Goal: Entertainment & Leisure: Consume media (video, audio)

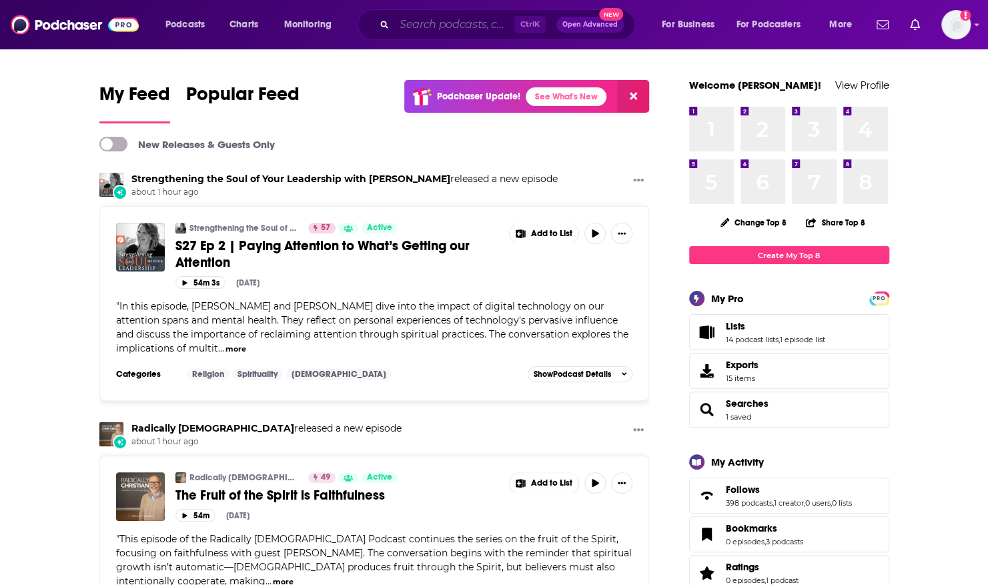
click at [422, 24] on input "Search podcasts, credits, & more..." at bounding box center [454, 24] width 120 height 21
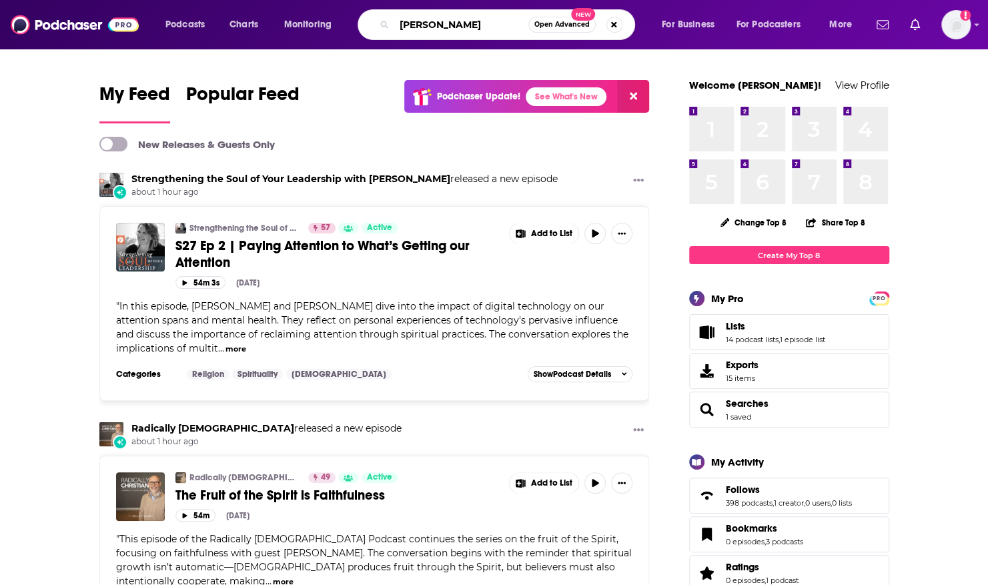
type input "[PERSON_NAME]"
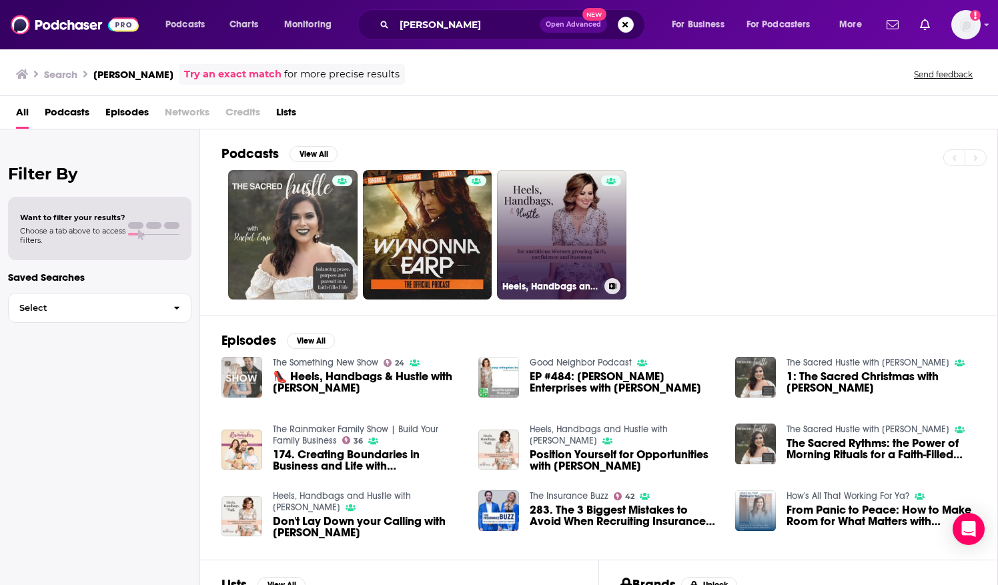
click at [563, 268] on link "Heels, Handbags and Hustle with [PERSON_NAME]" at bounding box center [561, 234] width 129 height 129
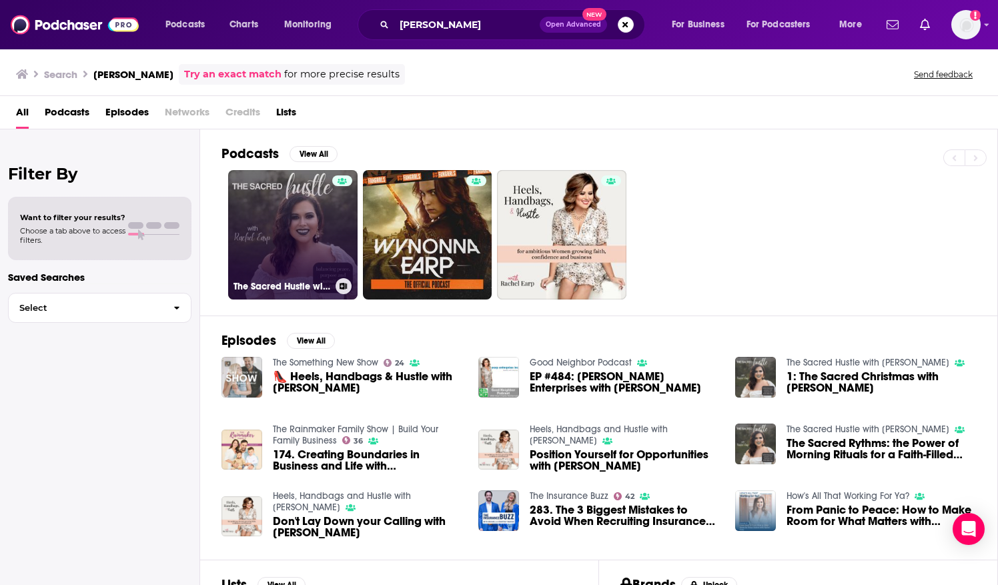
click at [258, 236] on link "The Sacred Hustle with [PERSON_NAME]" at bounding box center [292, 234] width 129 height 129
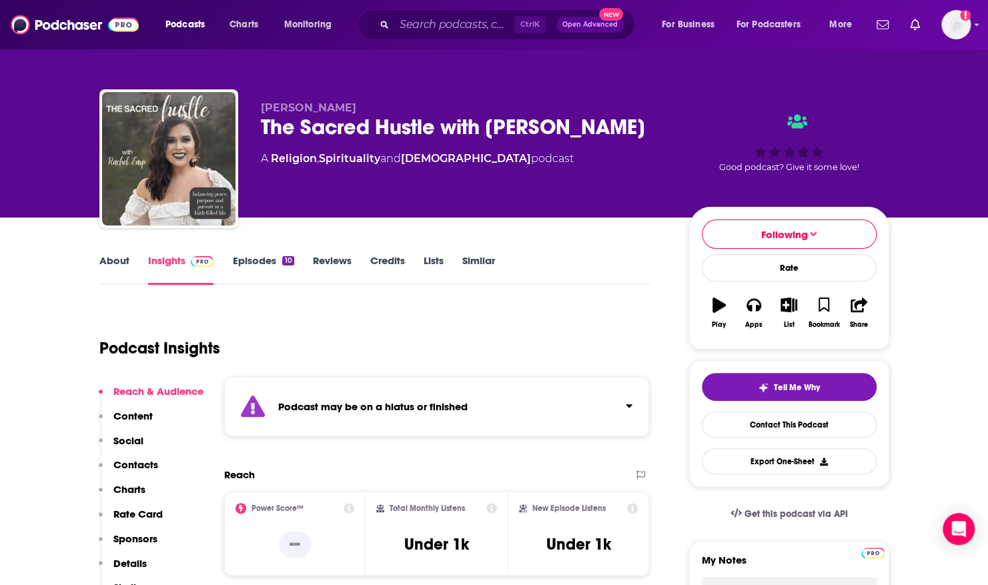
click at [117, 270] on link "About" at bounding box center [114, 269] width 30 height 31
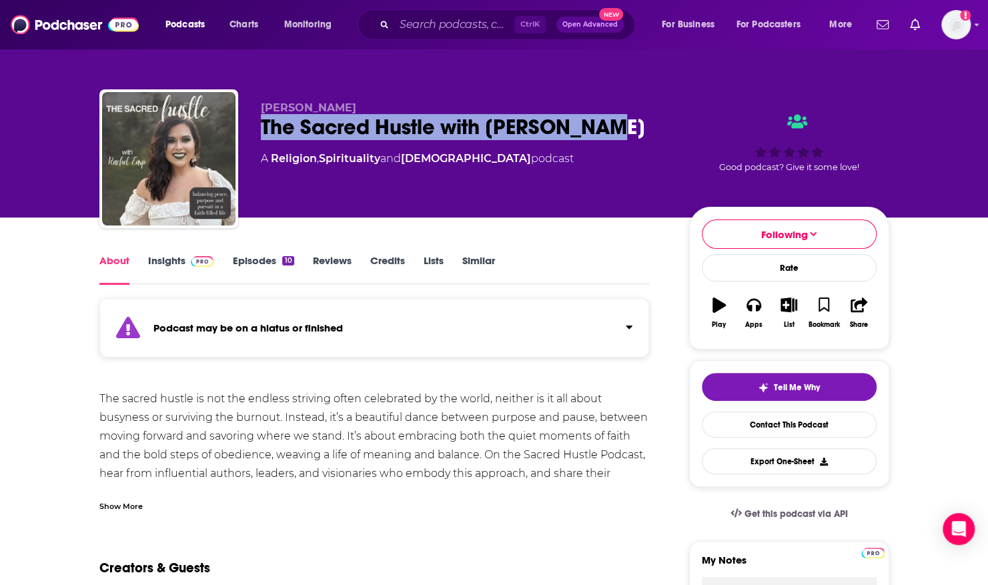
drag, startPoint x: 627, startPoint y: 128, endPoint x: 255, endPoint y: 119, distance: 371.8
click at [255, 119] on div "[PERSON_NAME] The Sacred Hustle with [PERSON_NAME] A Religion , Spirituality an…" at bounding box center [494, 161] width 790 height 144
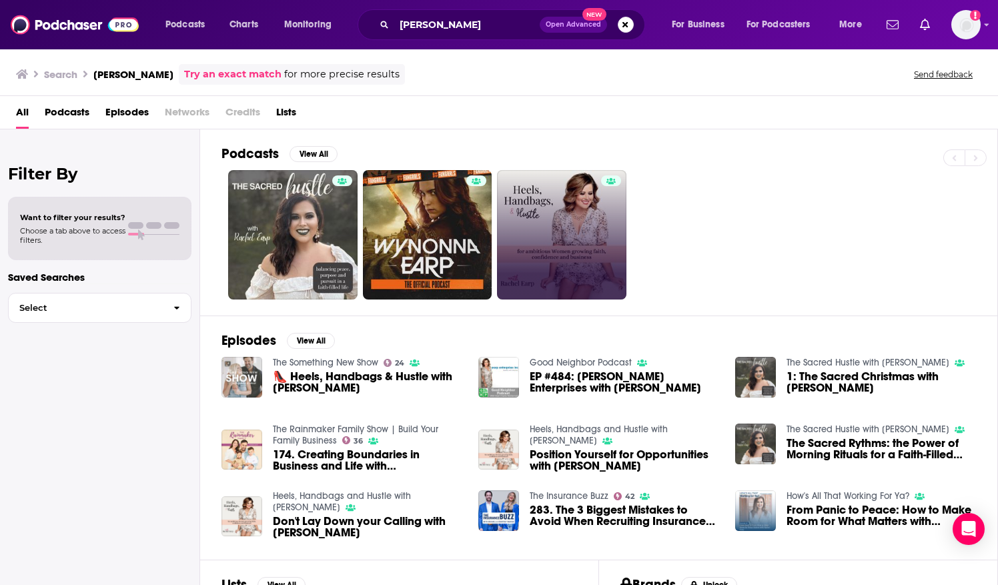
drag, startPoint x: 531, startPoint y: 164, endPoint x: 535, endPoint y: 183, distance: 19.0
click at [531, 164] on div "Podcasts View All" at bounding box center [610, 157] width 776 height 25
click at [535, 187] on link "Heels, Handbags and Hustle with [PERSON_NAME]" at bounding box center [561, 234] width 129 height 129
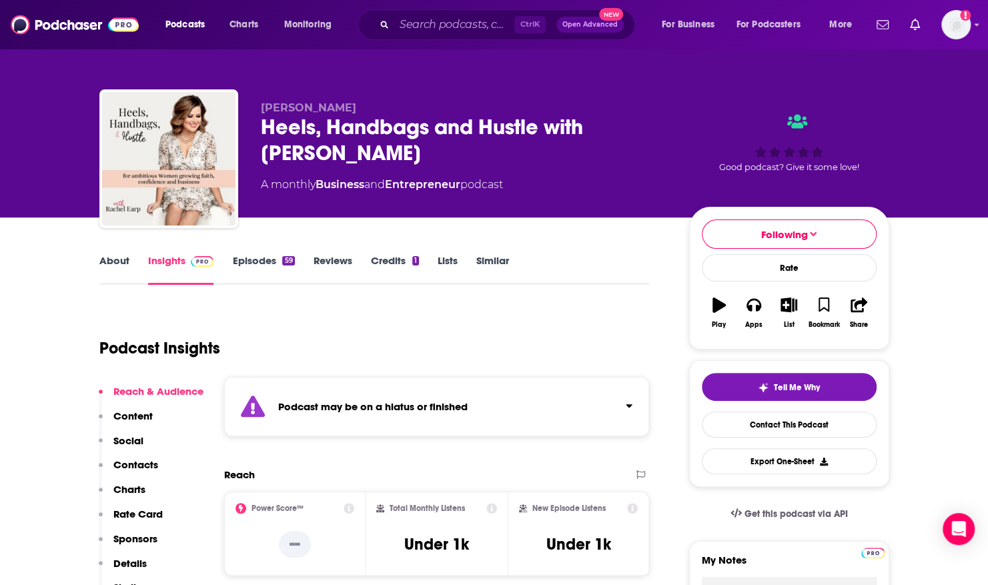
click at [259, 256] on link "Episodes 59" at bounding box center [263, 269] width 62 height 31
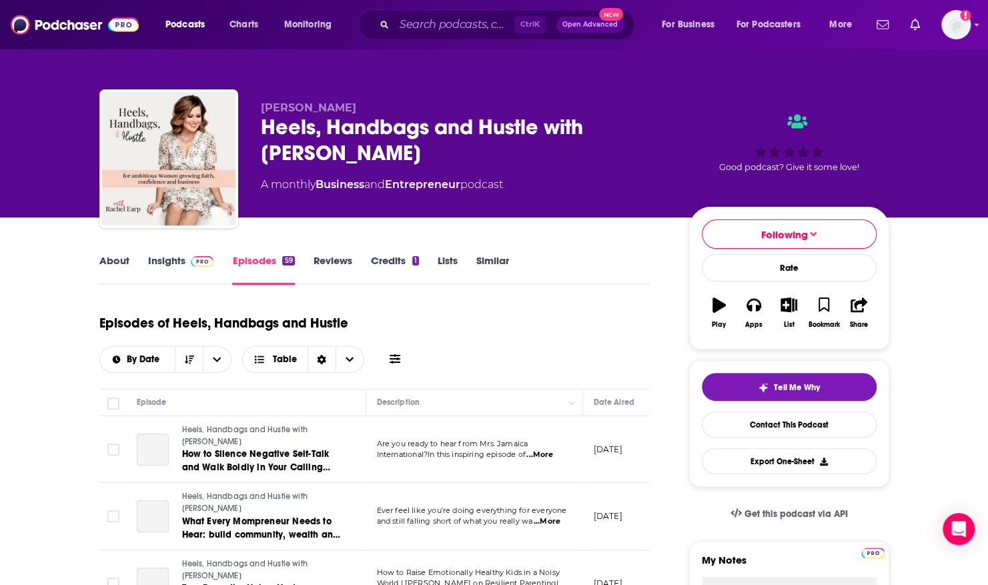
click at [159, 260] on link "Insights" at bounding box center [181, 269] width 66 height 31
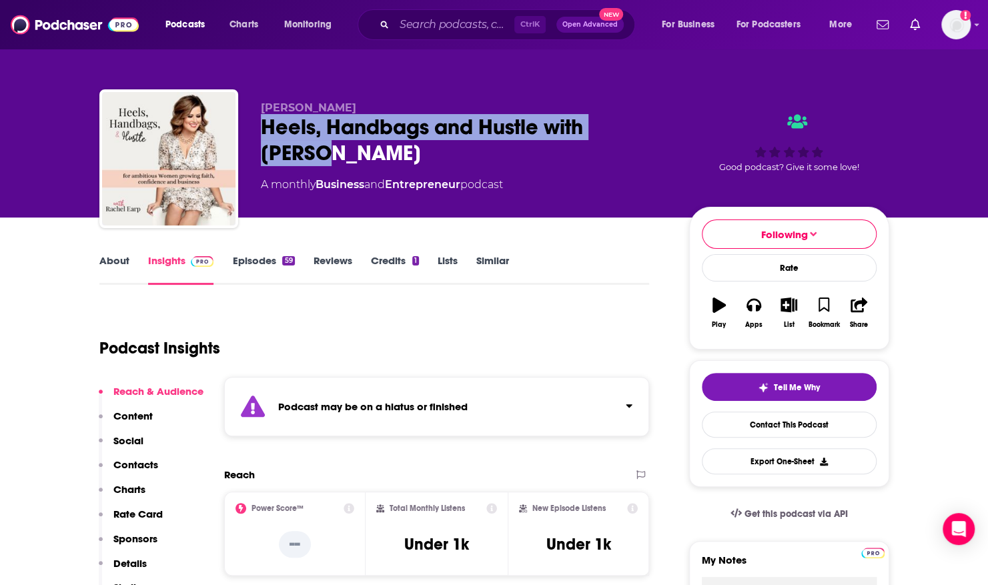
drag, startPoint x: 339, startPoint y: 155, endPoint x: 262, endPoint y: 131, distance: 80.4
click at [262, 131] on div "Heels, Handbags and Hustle with [PERSON_NAME]" at bounding box center [464, 140] width 407 height 52
copy h2 "Heels, Handbags and Hustle with [PERSON_NAME]"
click at [90, 141] on div "[PERSON_NAME] Heels, Handbags and Hustle with [PERSON_NAME] A monthly Business …" at bounding box center [494, 145] width 810 height 144
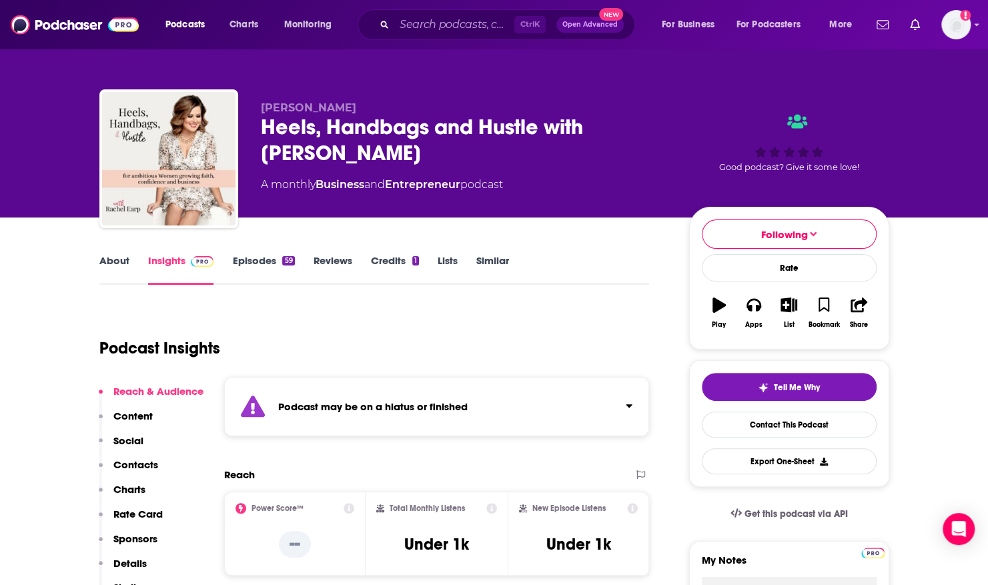
click at [254, 258] on link "Episodes 59" at bounding box center [263, 269] width 62 height 31
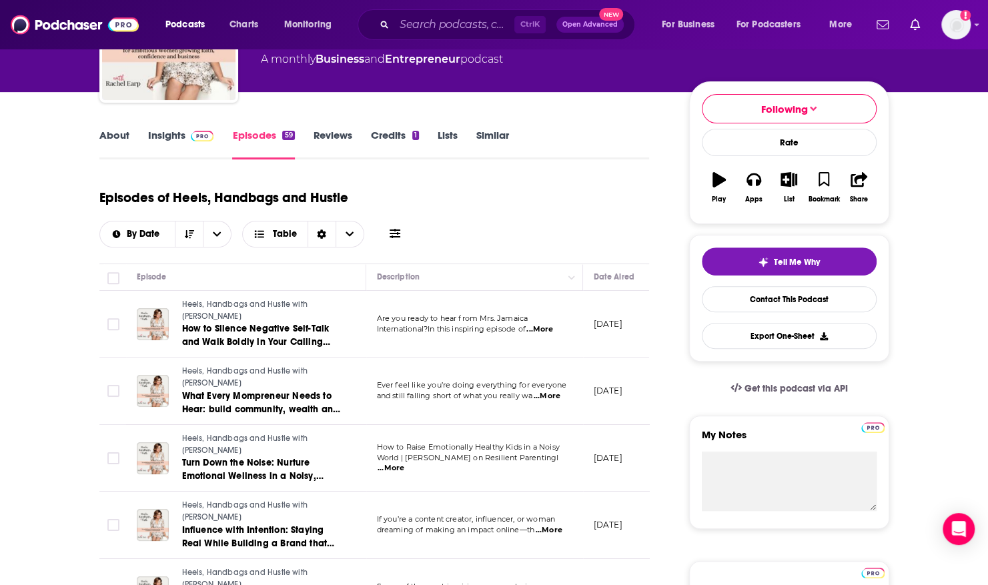
scroll to position [232, 0]
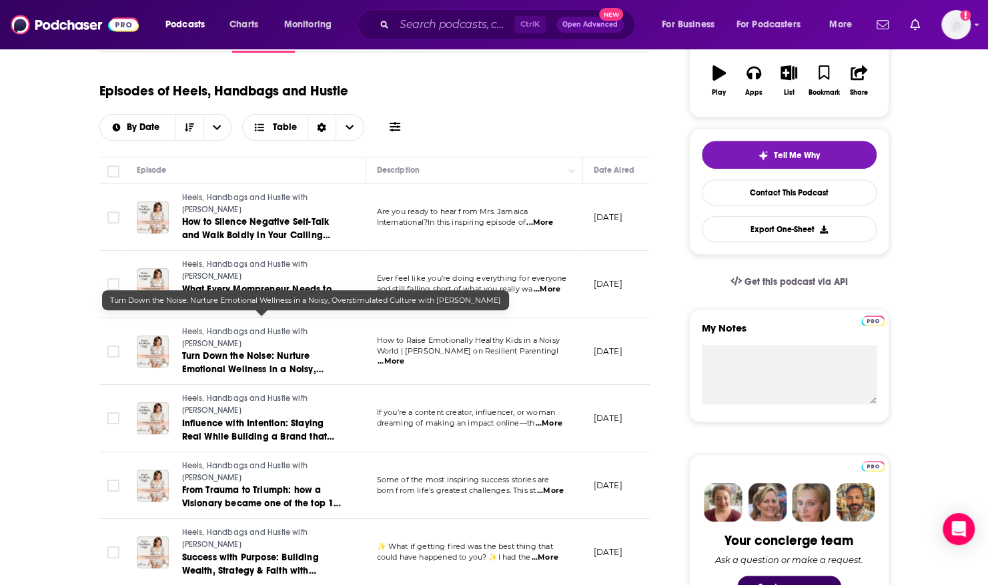
click at [208, 350] on span "Turn Down the Noise: Nurture Emotional Wellness in a Noisy, Overstimulated Cult…" at bounding box center [252, 375] width 141 height 51
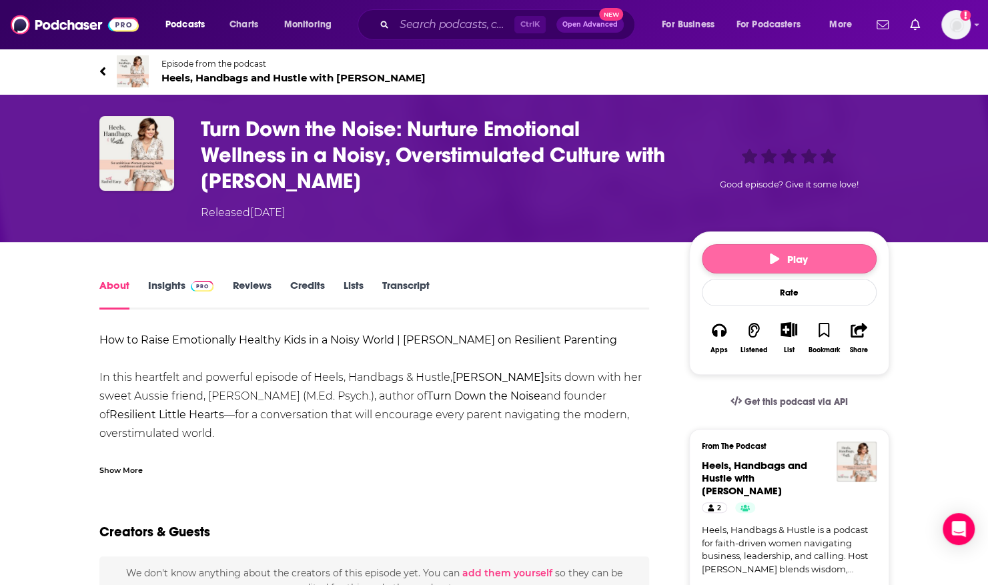
click at [745, 244] on button "Play" at bounding box center [789, 258] width 175 height 29
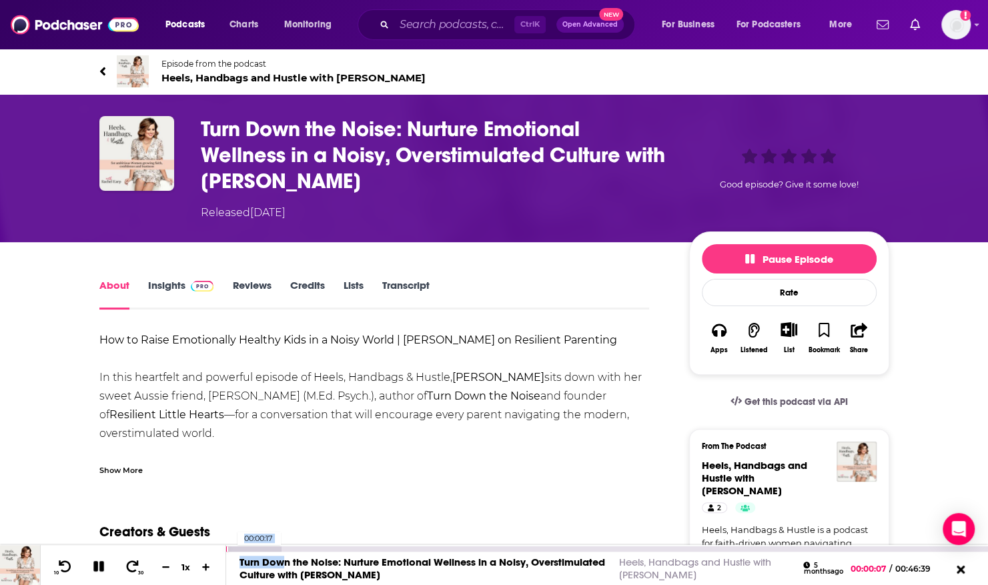
drag, startPoint x: 283, startPoint y: 553, endPoint x: 230, endPoint y: 551, distance: 52.7
click at [230, 551] on div "00:00:17 Turn Down the Noise: Nurture Emotional Wellness in a Noisy, Overstimul…" at bounding box center [607, 565] width 762 height 40
click at [230, 549] on div at bounding box center [253, 549] width 55 height 5
click at [960, 568] on icon at bounding box center [960, 569] width 17 height 13
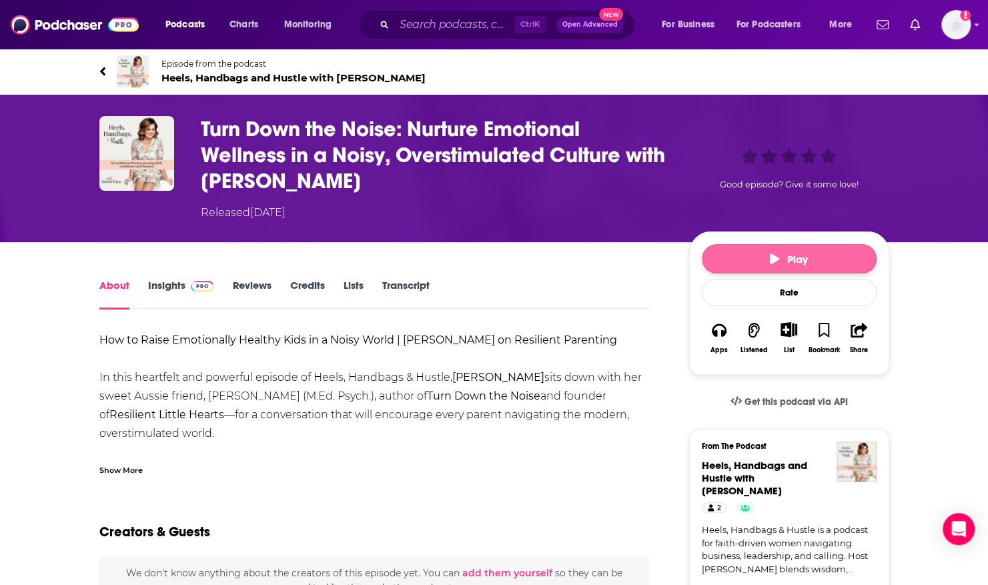
click at [723, 258] on button "Play" at bounding box center [789, 258] width 175 height 29
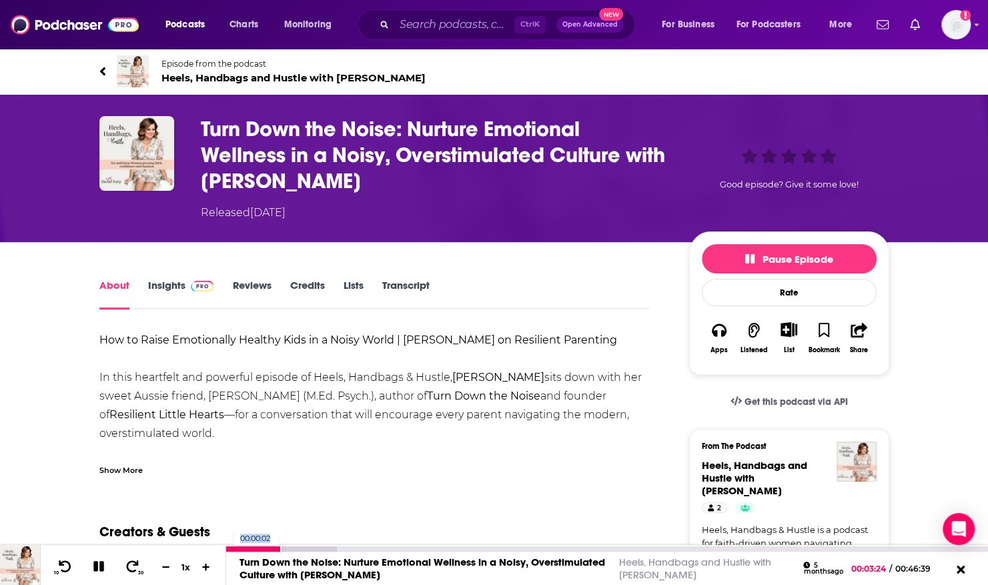
click at [227, 550] on div at bounding box center [253, 549] width 55 height 5
click at [136, 475] on div "Show More" at bounding box center [120, 469] width 43 height 13
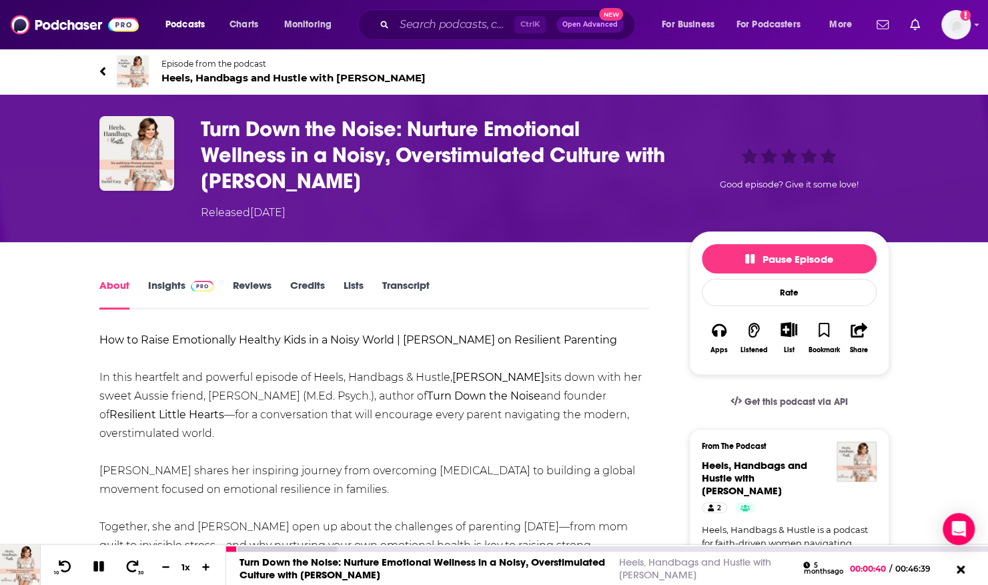
click at [183, 565] on div "1 x" at bounding box center [186, 567] width 23 height 11
click at [206, 564] on icon at bounding box center [206, 567] width 11 height 9
click at [206, 564] on icon at bounding box center [206, 567] width 8 height 8
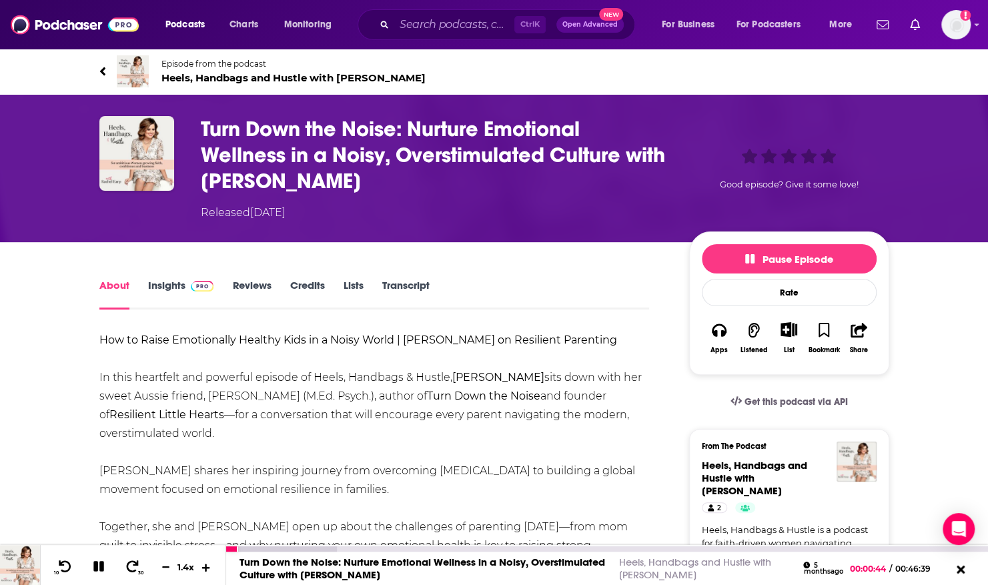
click at [206, 564] on icon at bounding box center [206, 567] width 8 height 8
click at [206, 564] on icon at bounding box center [206, 567] width 11 height 9
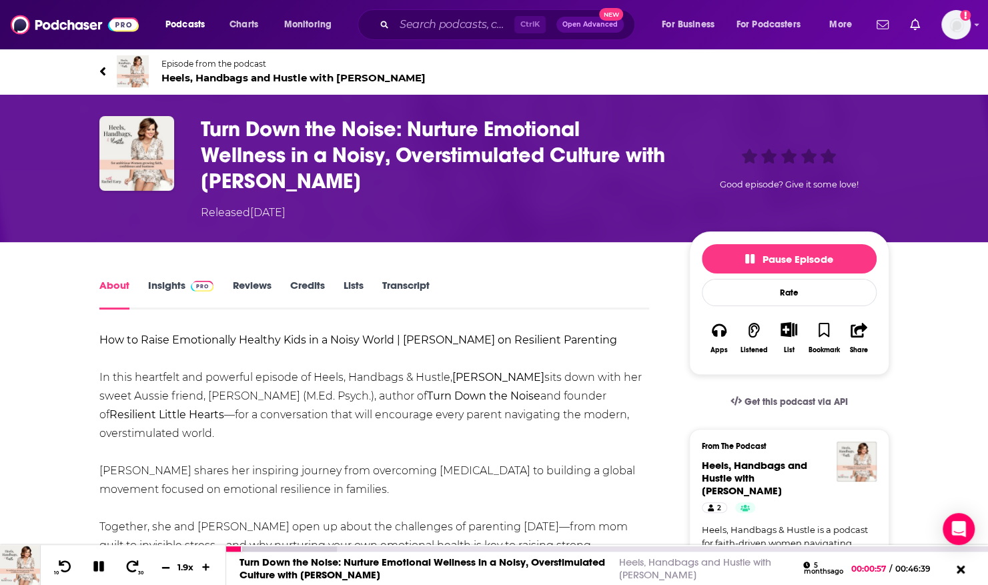
click at [168, 567] on icon at bounding box center [166, 567] width 8 height 1
click at [164, 565] on icon at bounding box center [165, 567] width 11 height 9
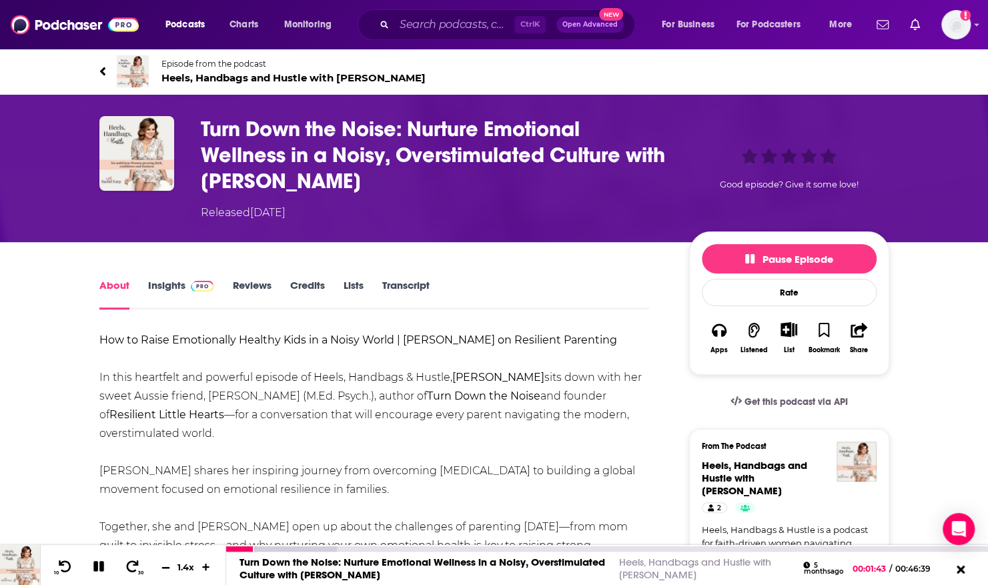
click at [164, 565] on icon at bounding box center [165, 567] width 11 height 9
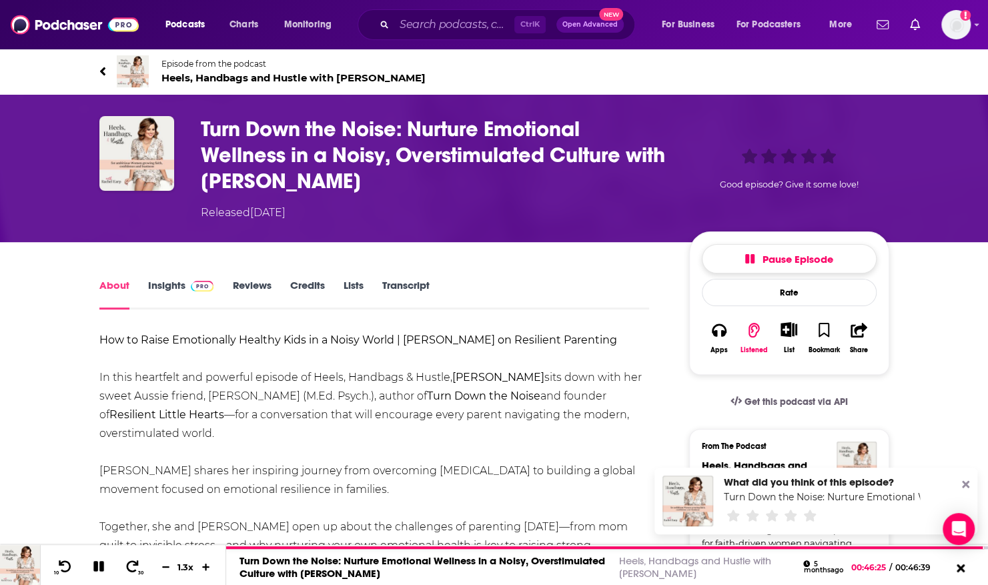
click at [741, 256] on button "Pause Episode" at bounding box center [789, 258] width 175 height 29
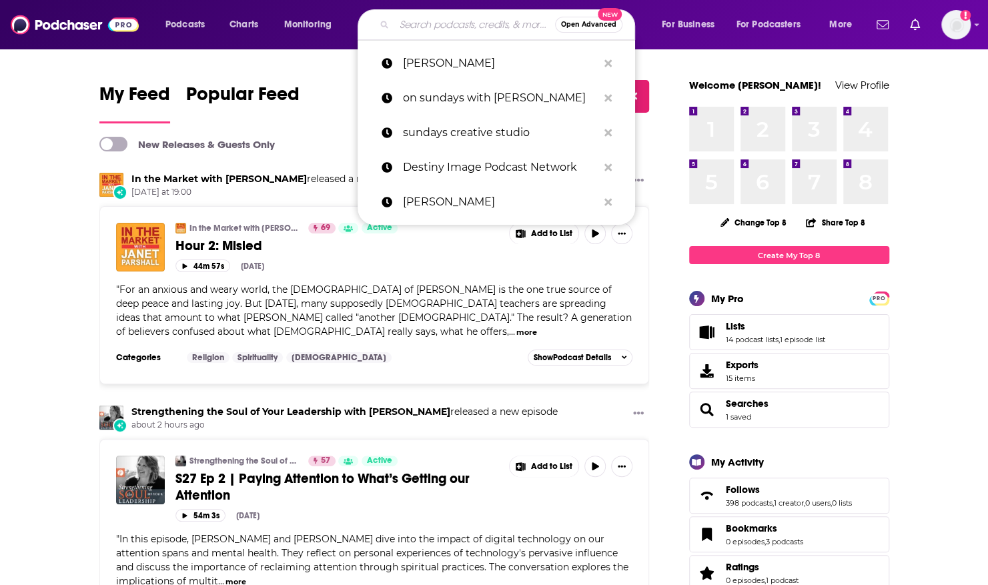
click at [466, 22] on input "Search podcasts, credits, & more..." at bounding box center [474, 24] width 161 height 21
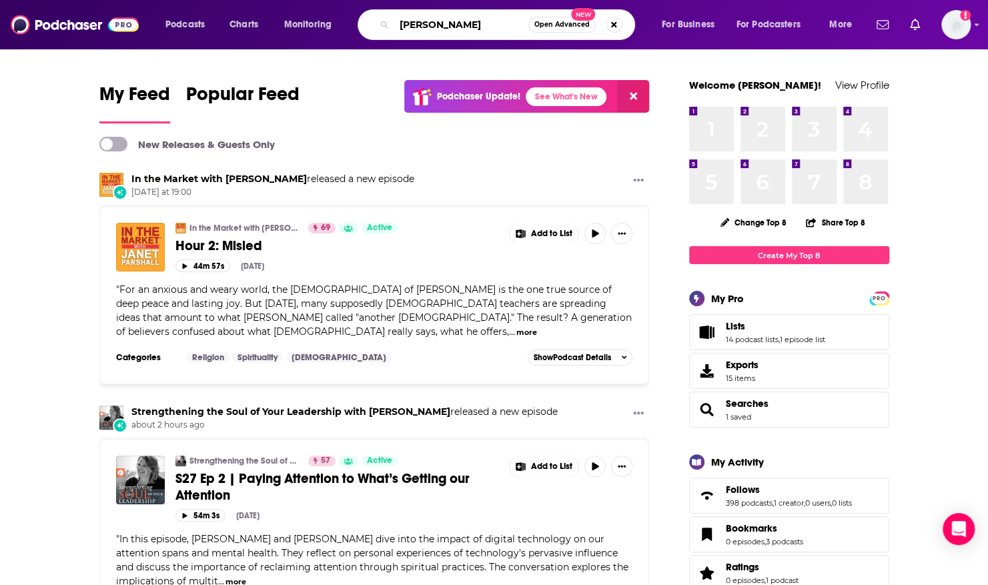
type input "[PERSON_NAME]"
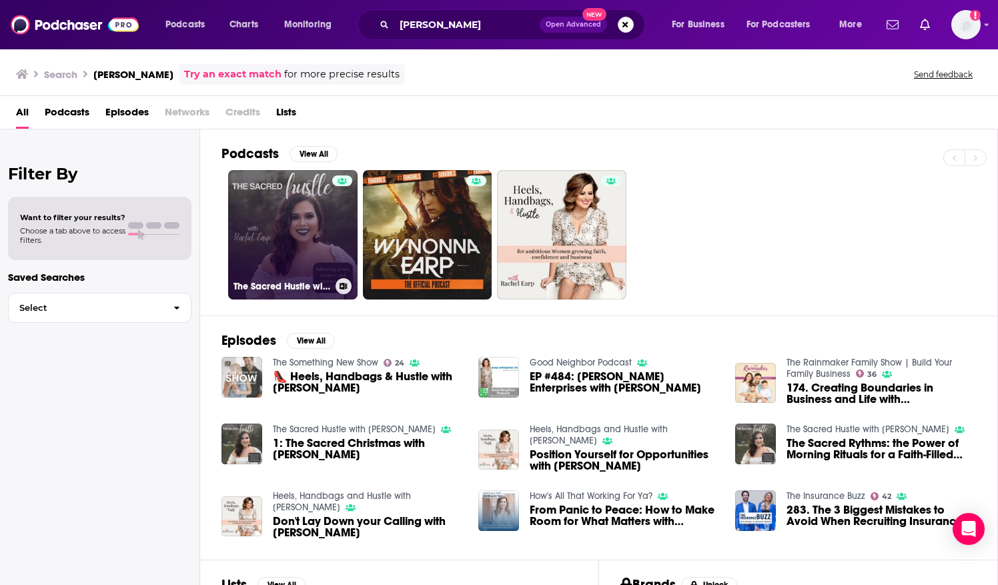
click at [256, 218] on link "The Sacred Hustle with [PERSON_NAME]" at bounding box center [292, 234] width 129 height 129
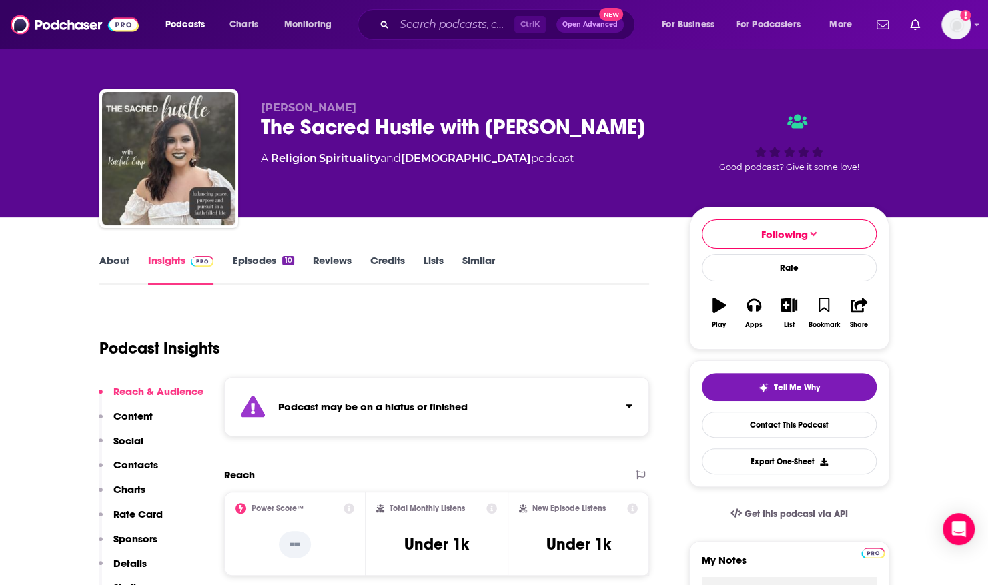
click at [119, 262] on link "About" at bounding box center [114, 269] width 30 height 31
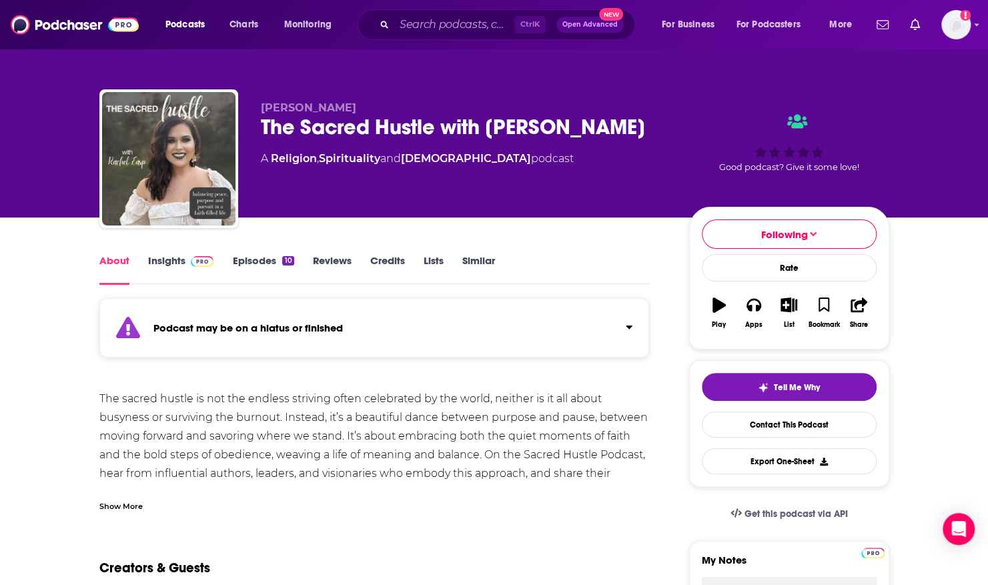
click at [108, 511] on div "Show More" at bounding box center [120, 505] width 43 height 13
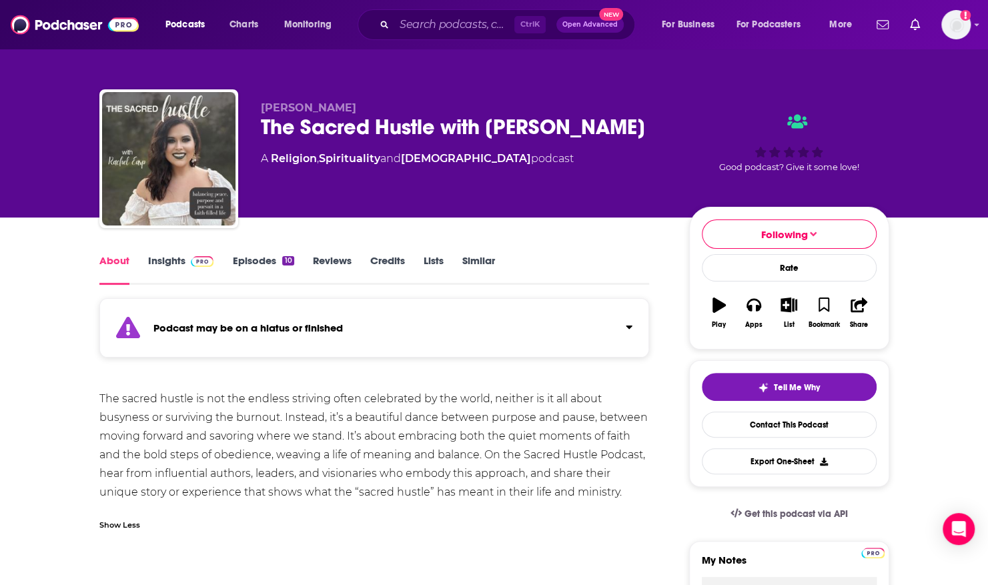
click at [251, 259] on link "Episodes 10" at bounding box center [262, 269] width 61 height 31
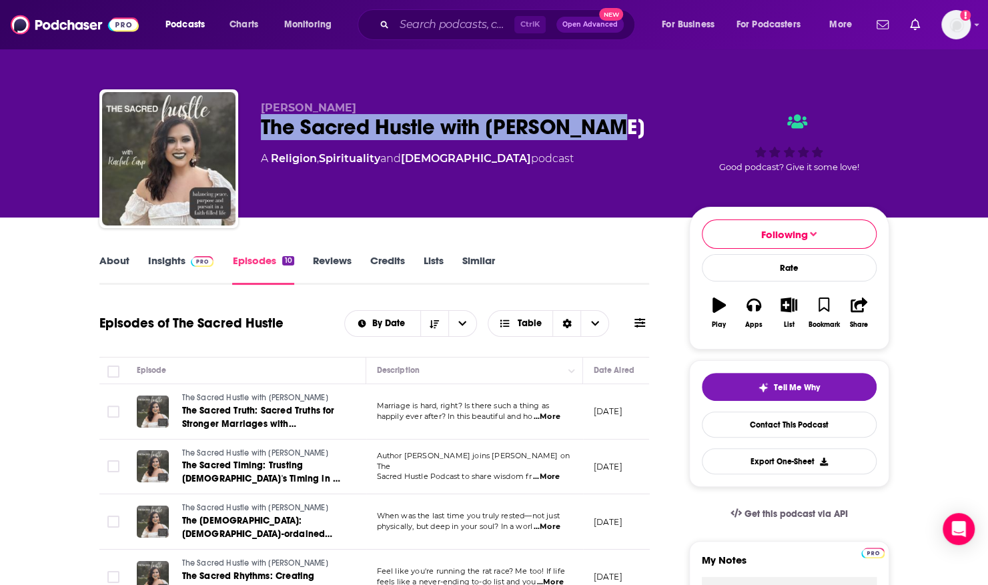
drag, startPoint x: 607, startPoint y: 129, endPoint x: 260, endPoint y: 111, distance: 346.8
click at [261, 111] on div "Rachel Earp The Sacred Hustle with Rachel Earp A Religion , Spirituality and Ch…" at bounding box center [464, 154] width 407 height 107
copy div "Rachel Earp The Sacred Hustle with Rachel Earp"
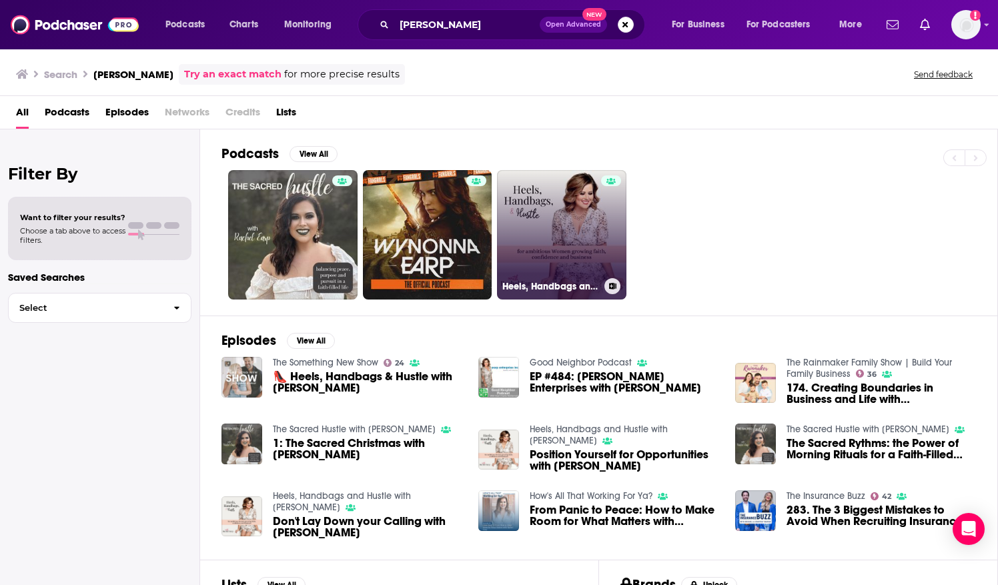
click at [557, 186] on link "Heels, Handbags and Hustle with [PERSON_NAME]" at bounding box center [561, 234] width 129 height 129
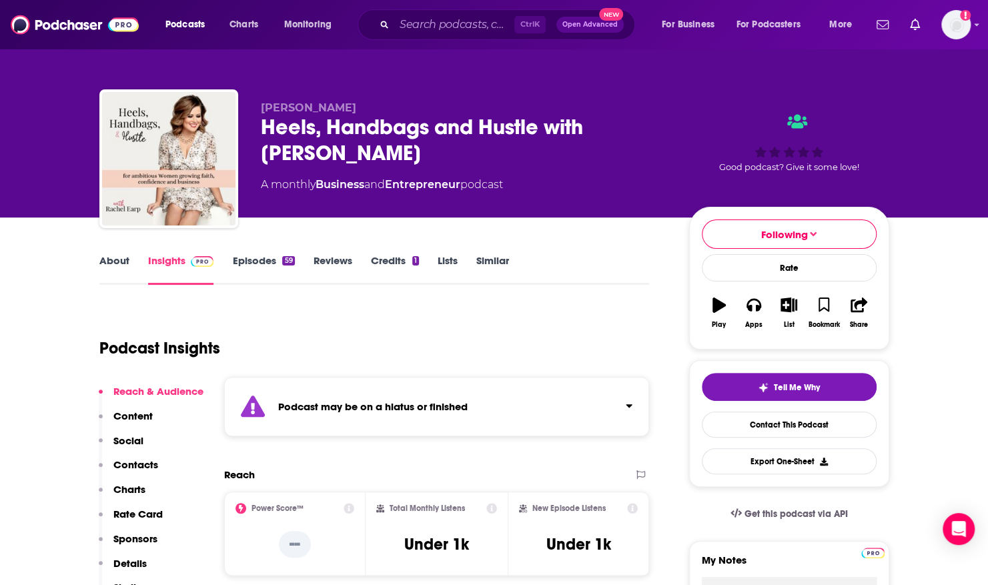
click at [258, 262] on link "Episodes 59" at bounding box center [263, 269] width 62 height 31
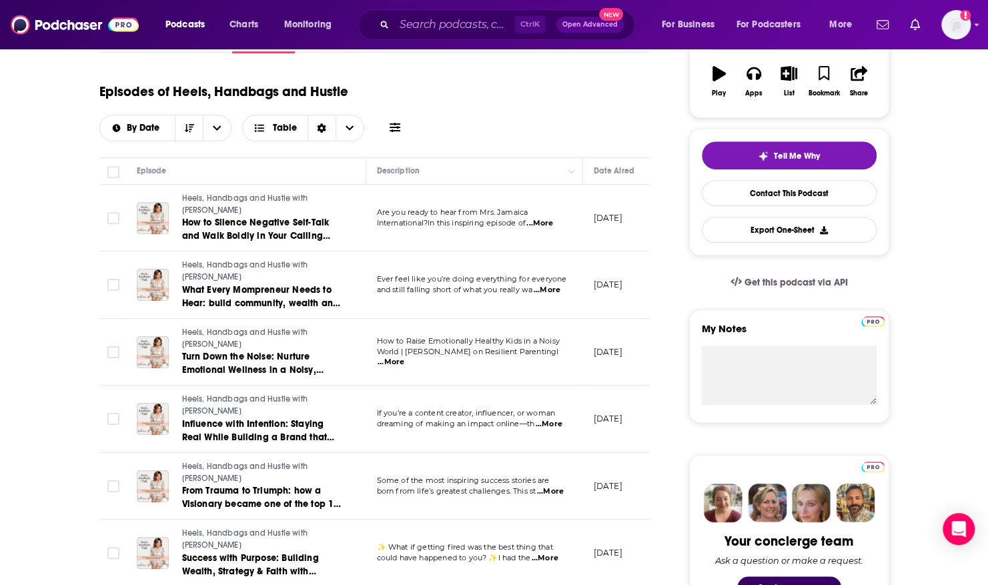
scroll to position [230, 0]
